Goal: Navigation & Orientation: Find specific page/section

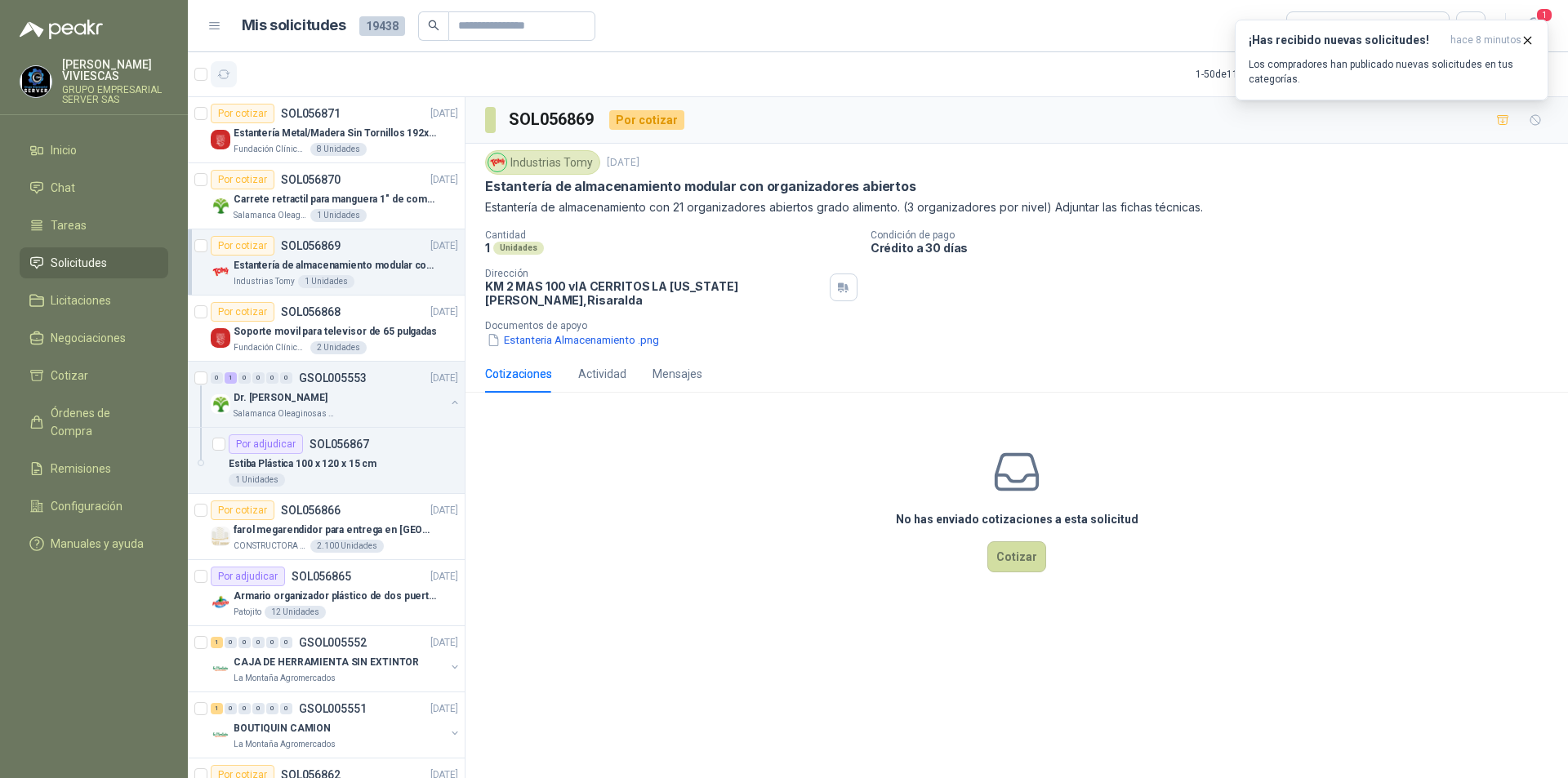
click at [226, 65] on button "button" at bounding box center [223, 74] width 26 height 26
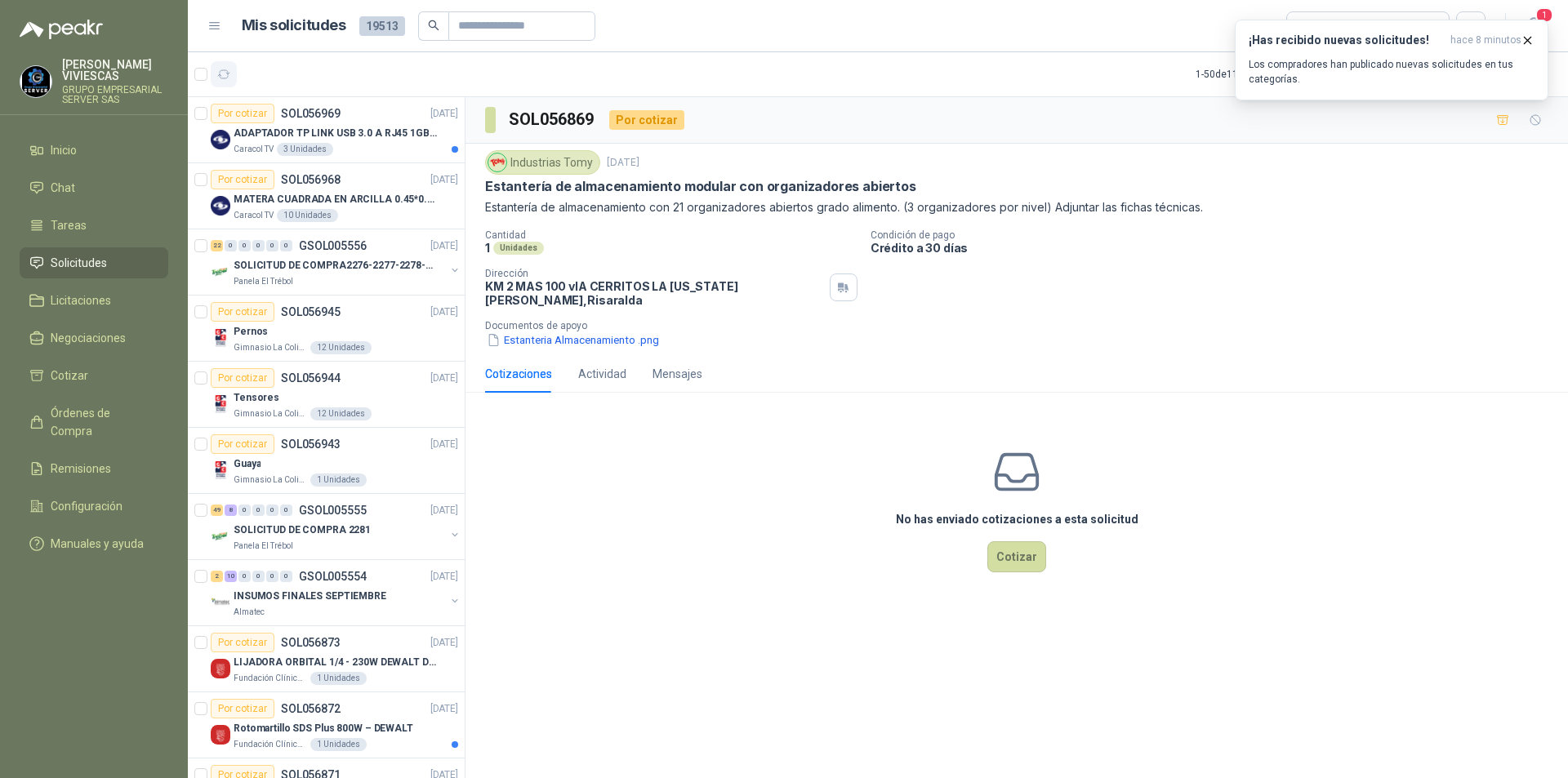
click at [235, 77] on button "button" at bounding box center [223, 74] width 26 height 26
click at [231, 74] on button "button" at bounding box center [223, 74] width 26 height 26
click at [386, 145] on div "Caracol TV 3 Unidades" at bounding box center [345, 149] width 224 height 13
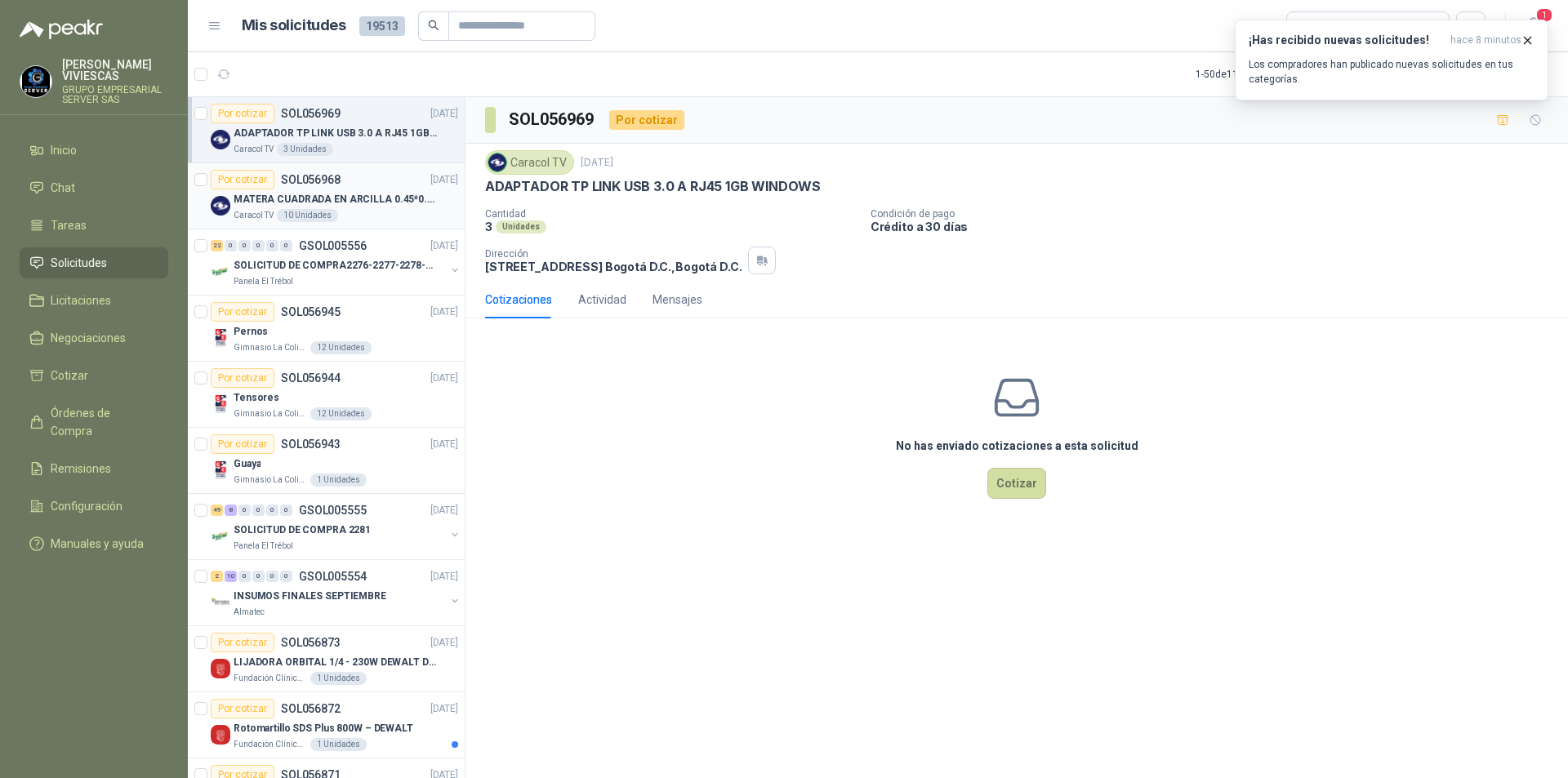
click at [378, 200] on p "MATERA CUADRADA EN ARCILLA 0.45*0.45*0.40" at bounding box center [335, 199] width 203 height 16
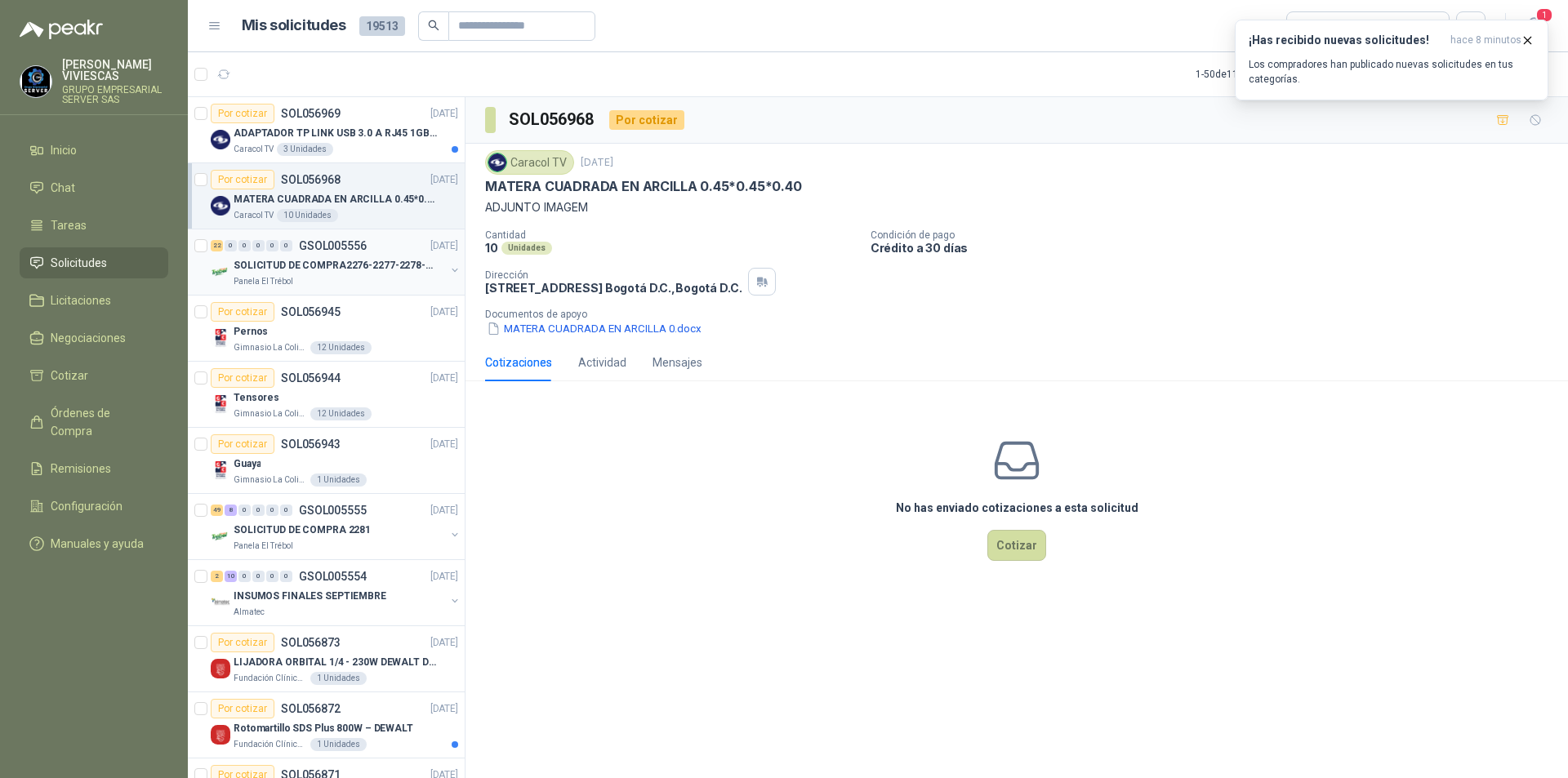
click at [365, 263] on p "SOLICITUD DE COMPRA2276-2277-2278-2284-2285-" at bounding box center [335, 266] width 203 height 16
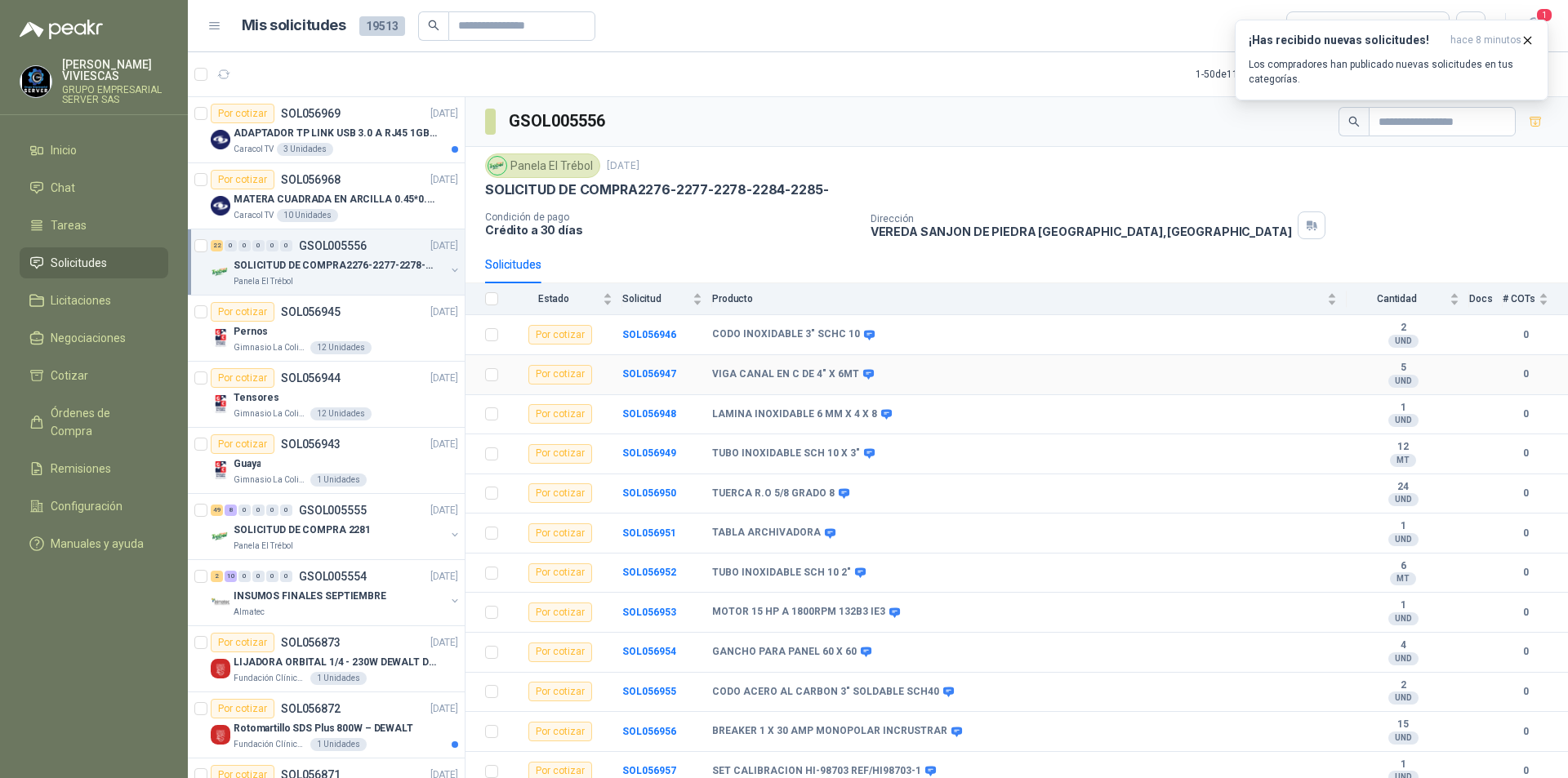
scroll to position [327, 0]
